Goal: Information Seeking & Learning: Learn about a topic

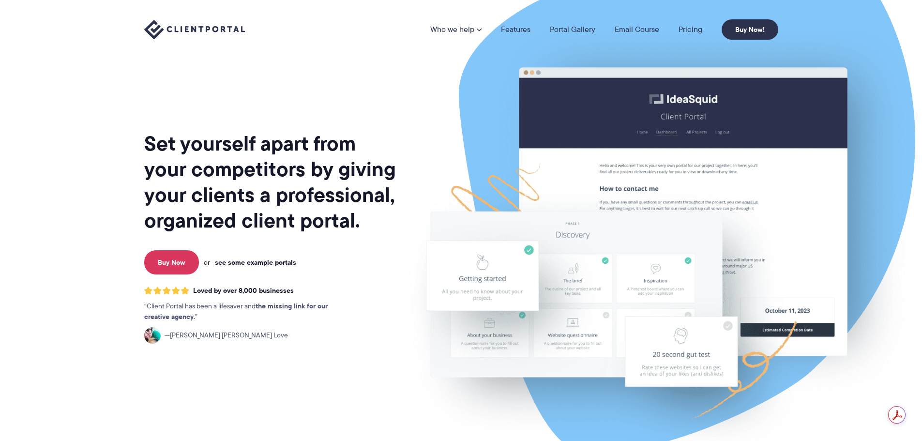
click at [265, 260] on link "see some example portals" at bounding box center [255, 262] width 81 height 9
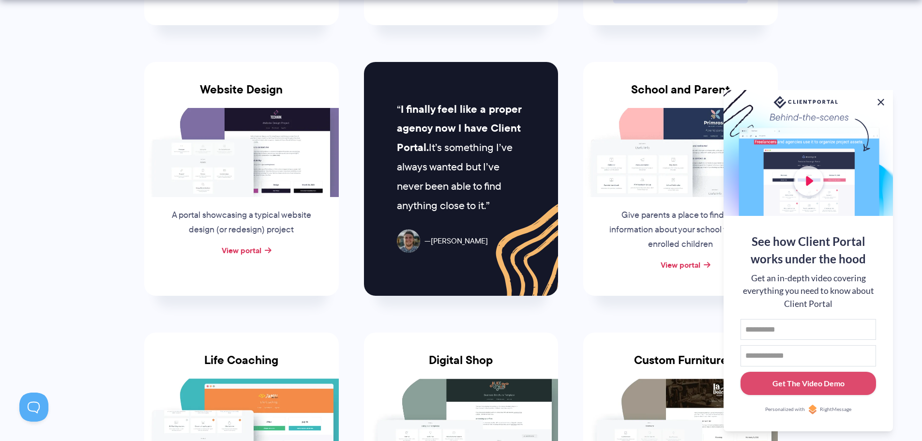
click at [883, 98] on button at bounding box center [881, 102] width 12 height 12
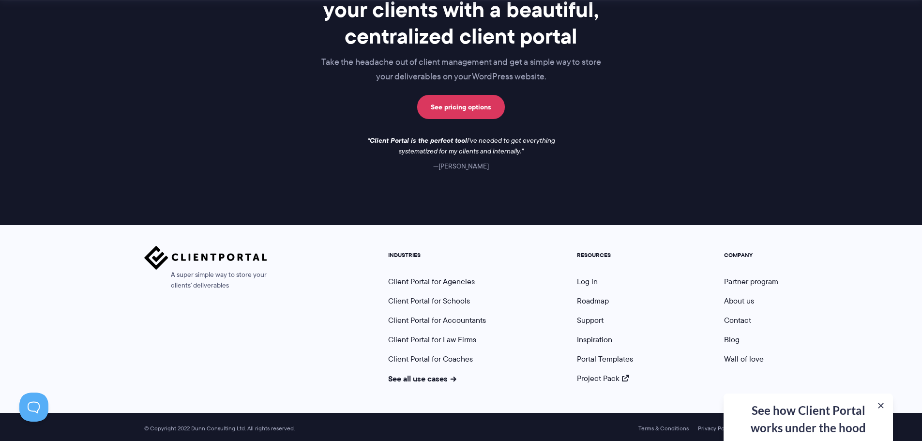
scroll to position [1410, 0]
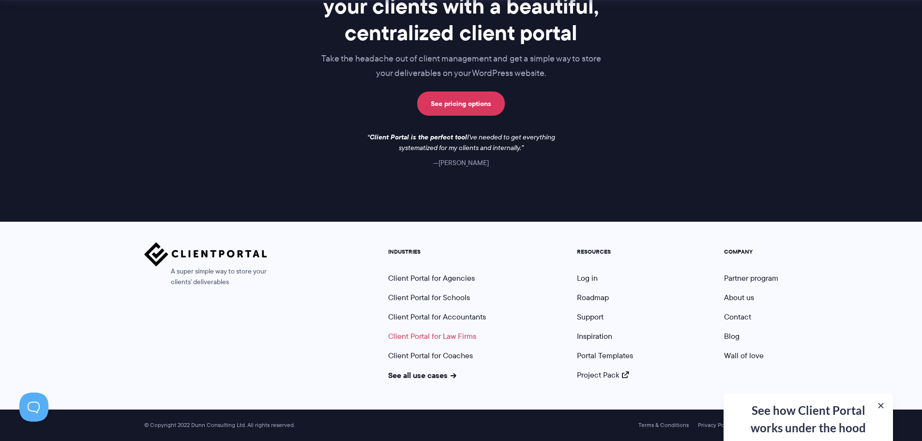
click at [443, 333] on link "Client Portal for Law Firms" at bounding box center [432, 335] width 88 height 11
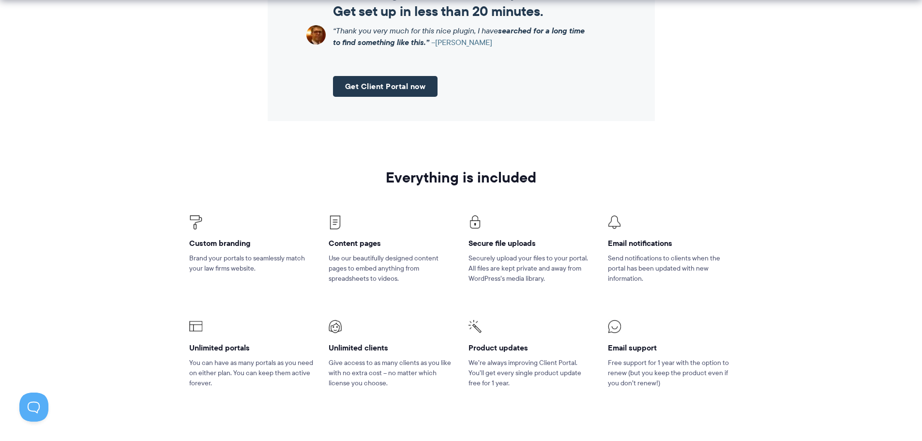
scroll to position [1258, 0]
